Goal: Information Seeking & Learning: Find specific fact

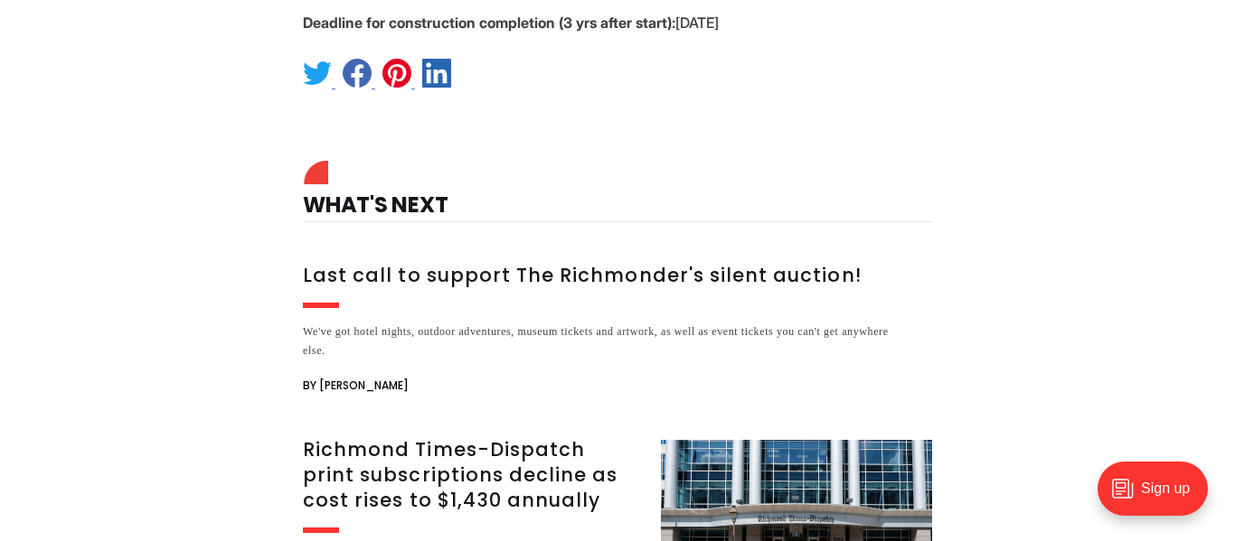
scroll to position [1626, 0]
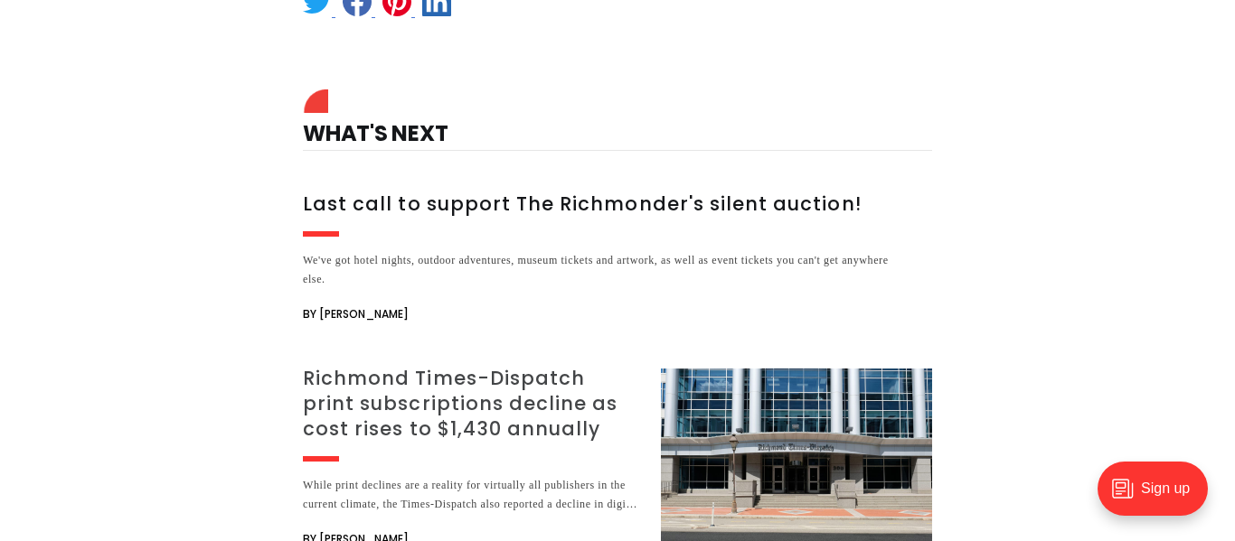
click at [553, 366] on h3 "Richmond Times-Dispatch print subscriptions decline as cost rises to $1,430 ann…" at bounding box center [471, 404] width 336 height 76
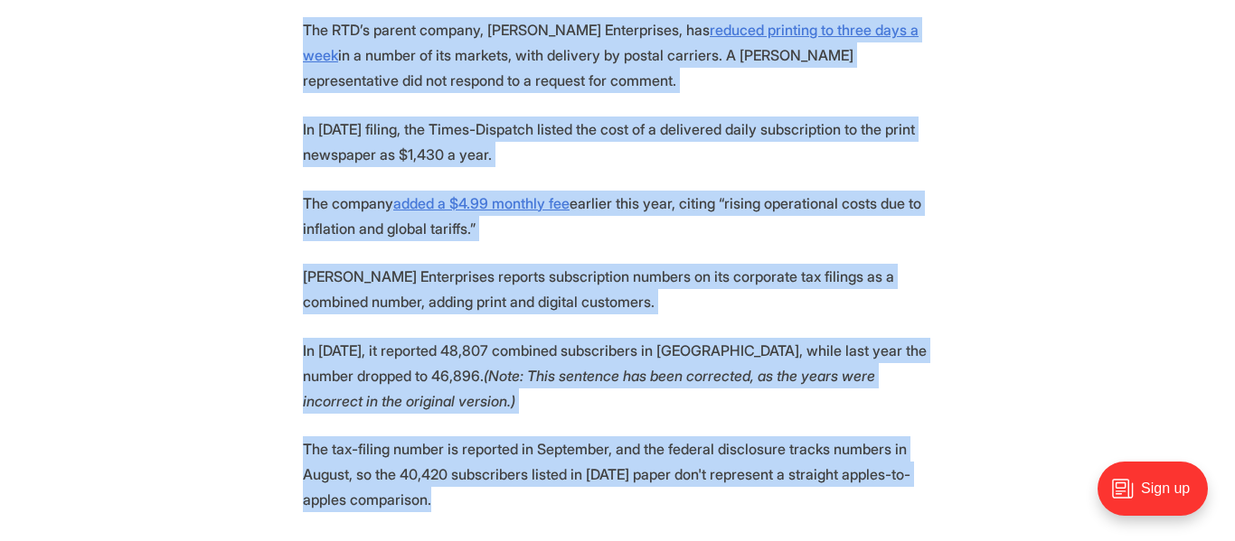
scroll to position [1191, 0]
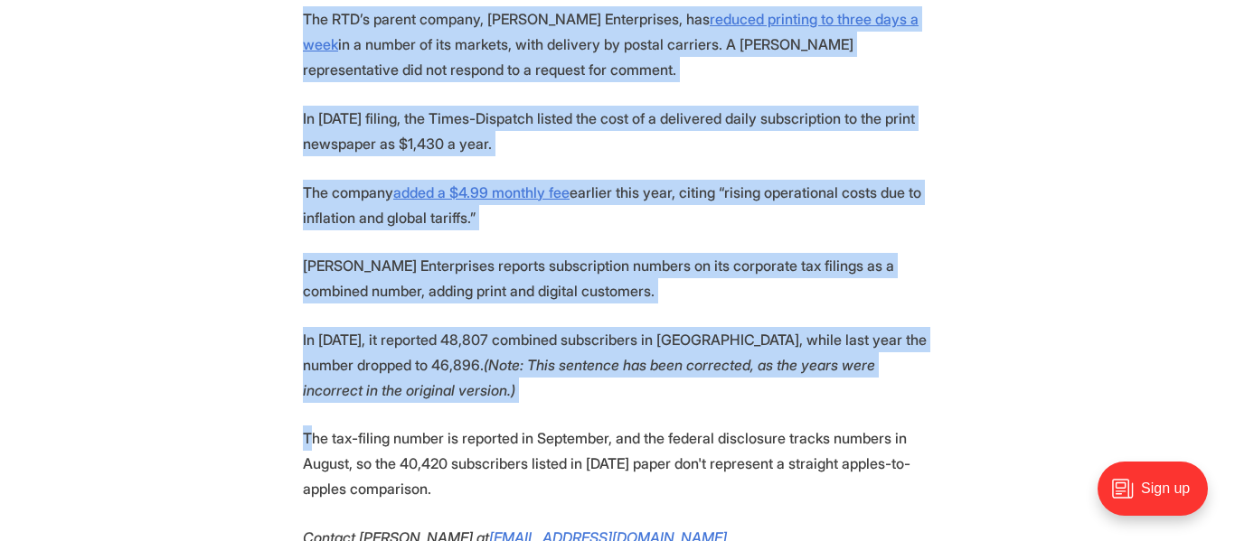
drag, startPoint x: 295, startPoint y: 214, endPoint x: 308, endPoint y: 436, distance: 221.9
click at [308, 436] on section "The Richmond Times-Dispatch disclosed its subscription numbers in [DATE] editio…" at bounding box center [617, 273] width 1235 height 1123
copy section "The Richmond Times-Dispatch disclosed its subscription numbers in Friday’s edit…"
